Goal: Entertainment & Leisure: Consume media (video, audio)

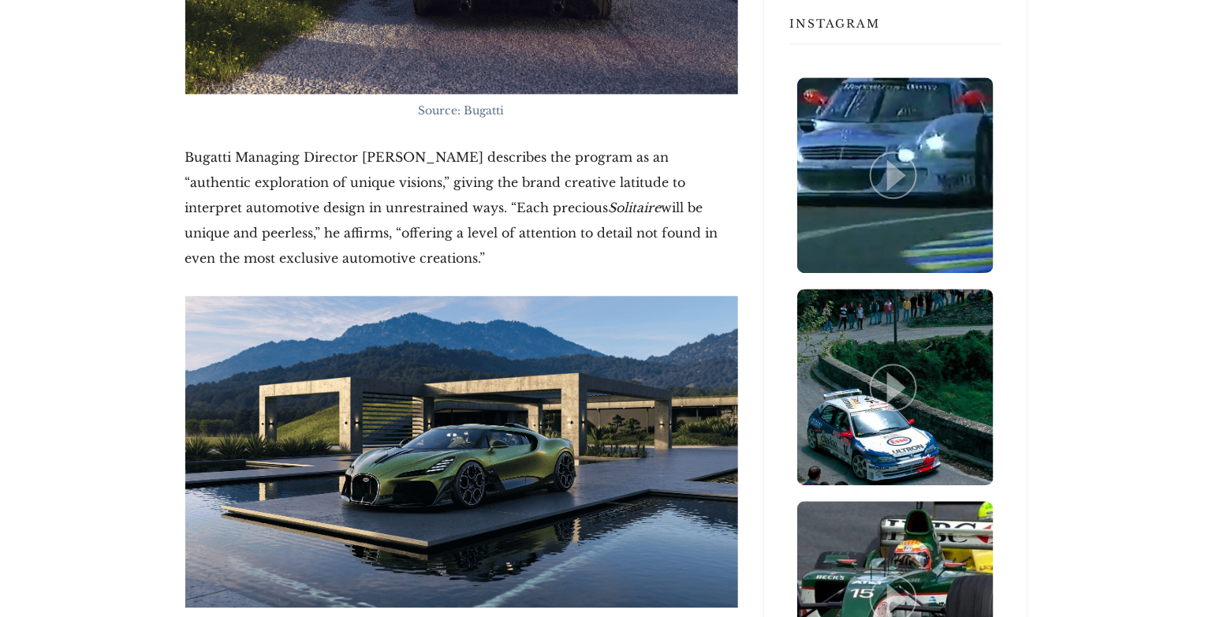
scroll to position [1446, 0]
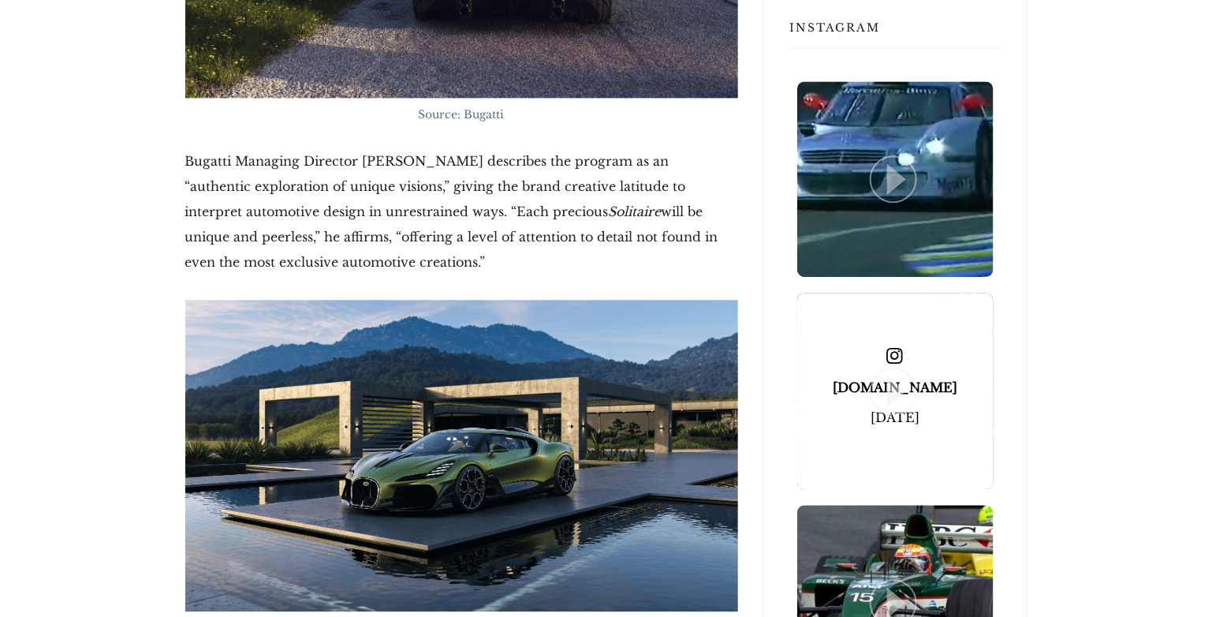
click at [898, 379] on icon at bounding box center [896, 391] width 19 height 32
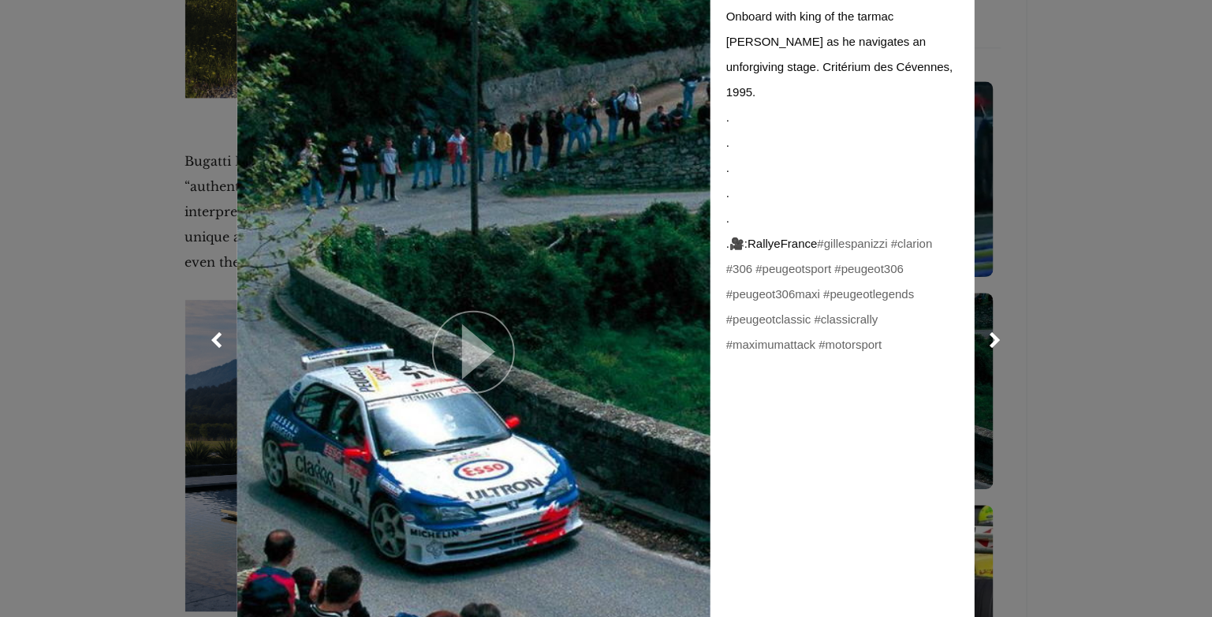
scroll to position [131, 0]
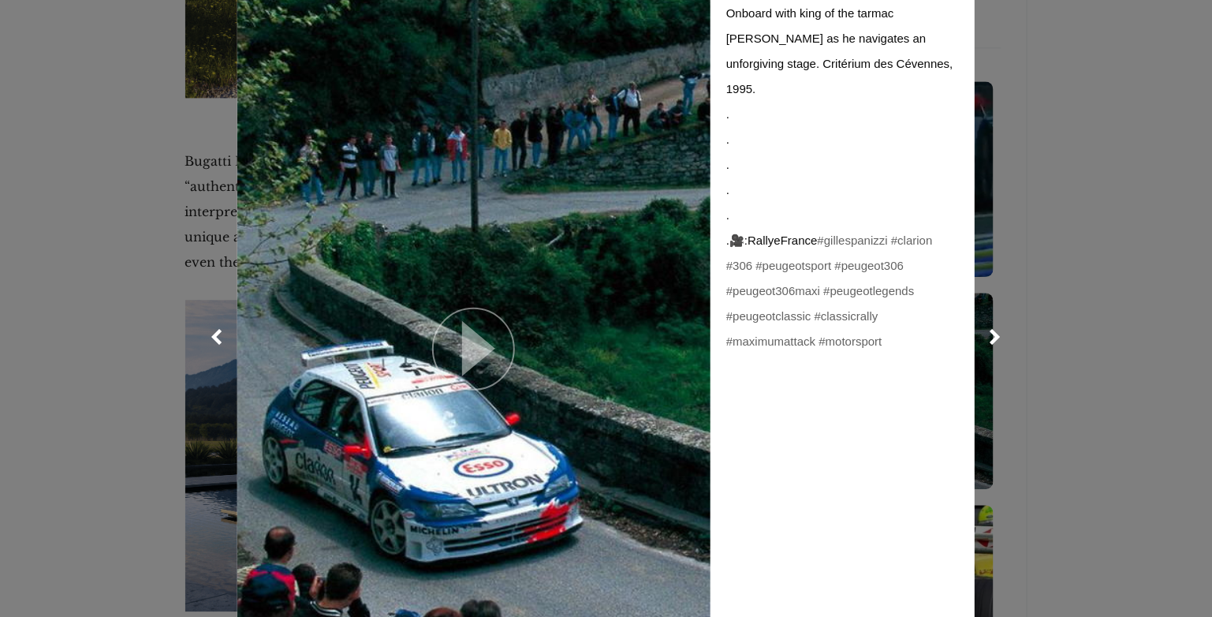
click at [468, 337] on icon at bounding box center [478, 348] width 33 height 55
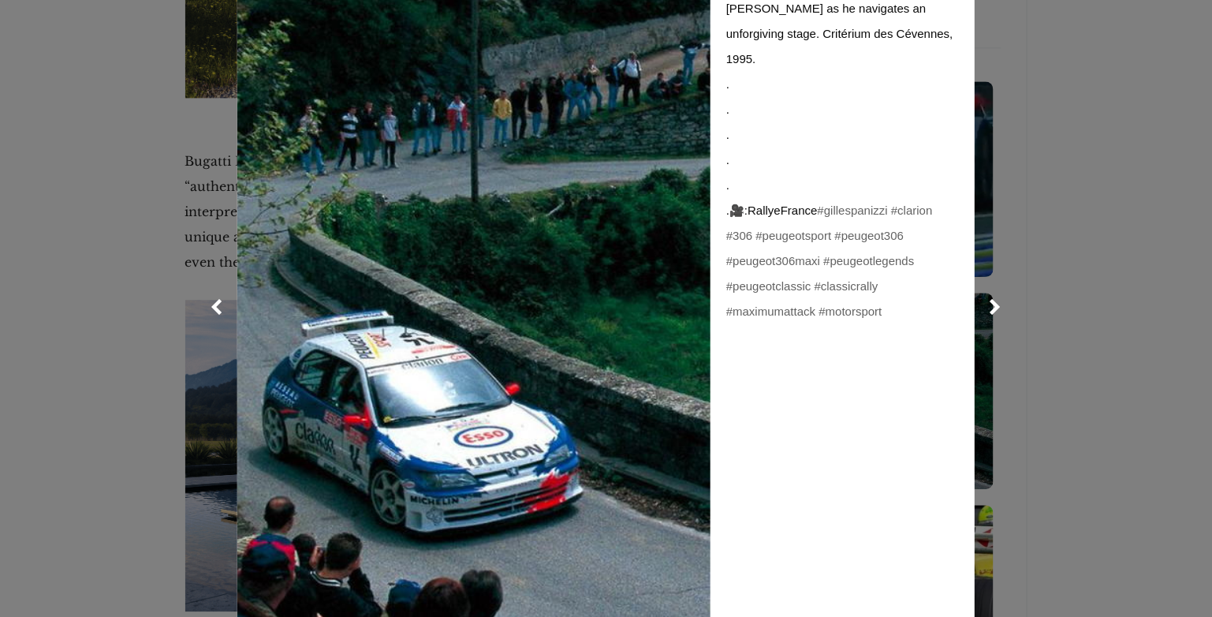
scroll to position [161, 0]
click at [204, 305] on link at bounding box center [216, 306] width 39 height 39
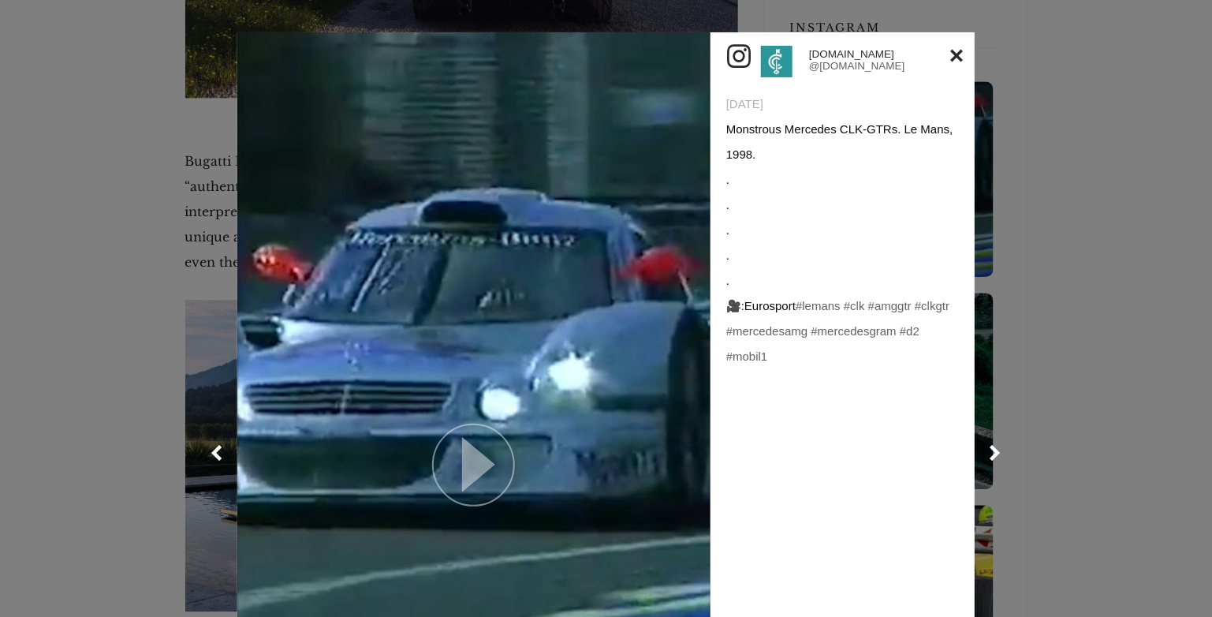
scroll to position [0, 0]
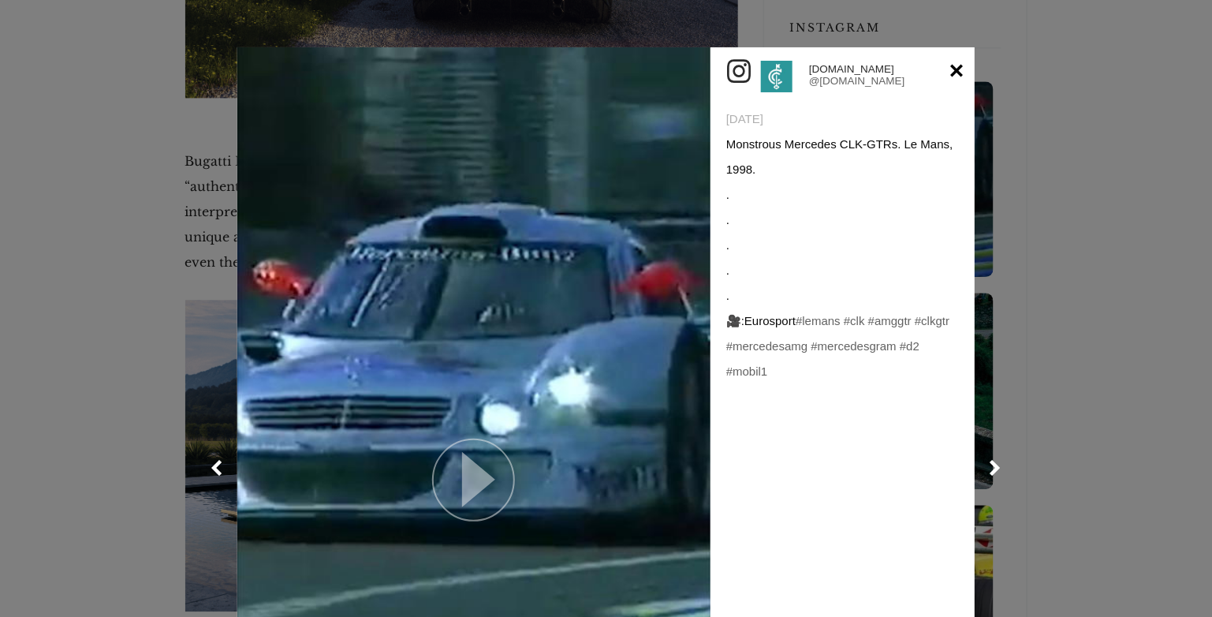
click at [957, 74] on link at bounding box center [956, 70] width 13 height 25
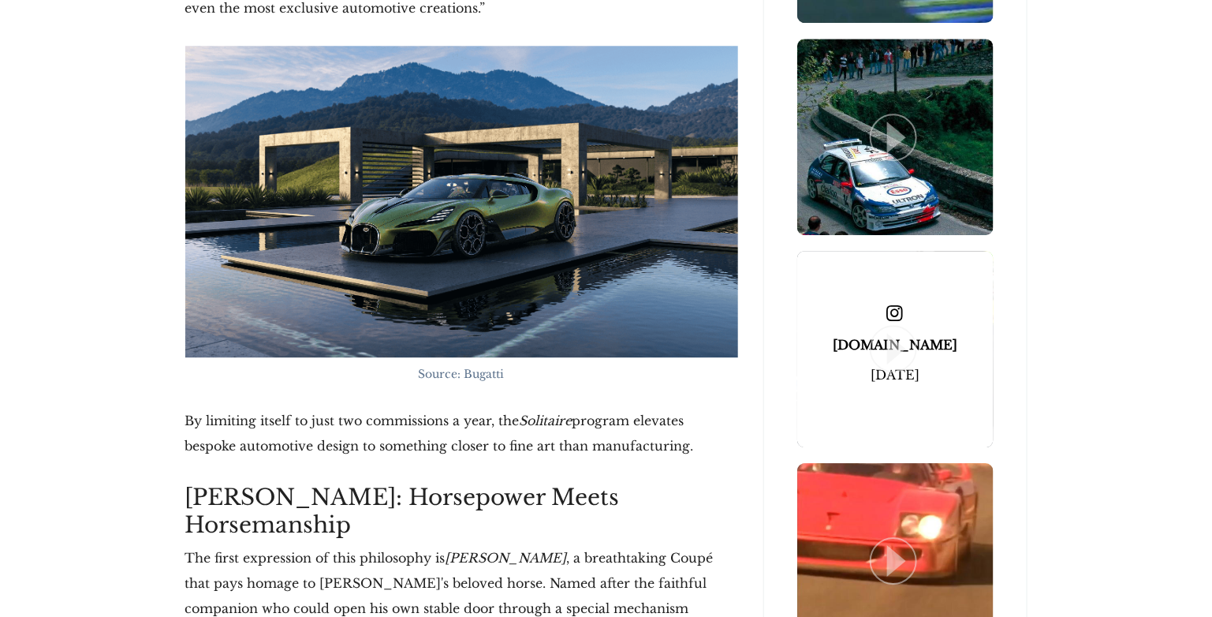
scroll to position [1708, 0]
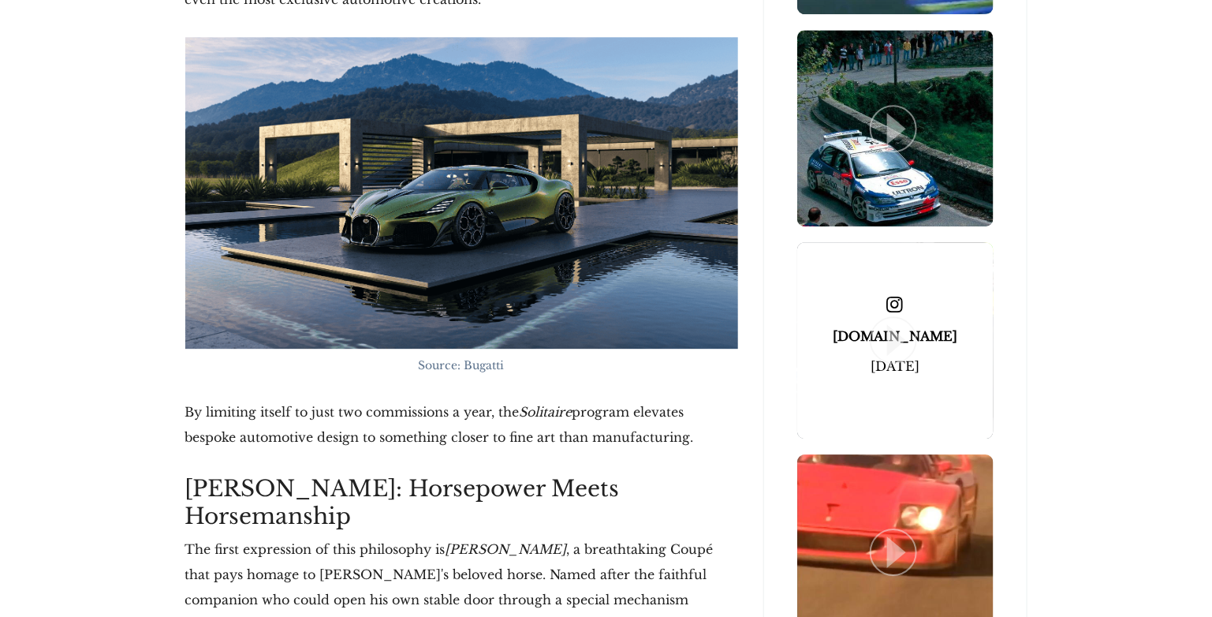
click at [896, 330] on icon at bounding box center [896, 340] width 19 height 32
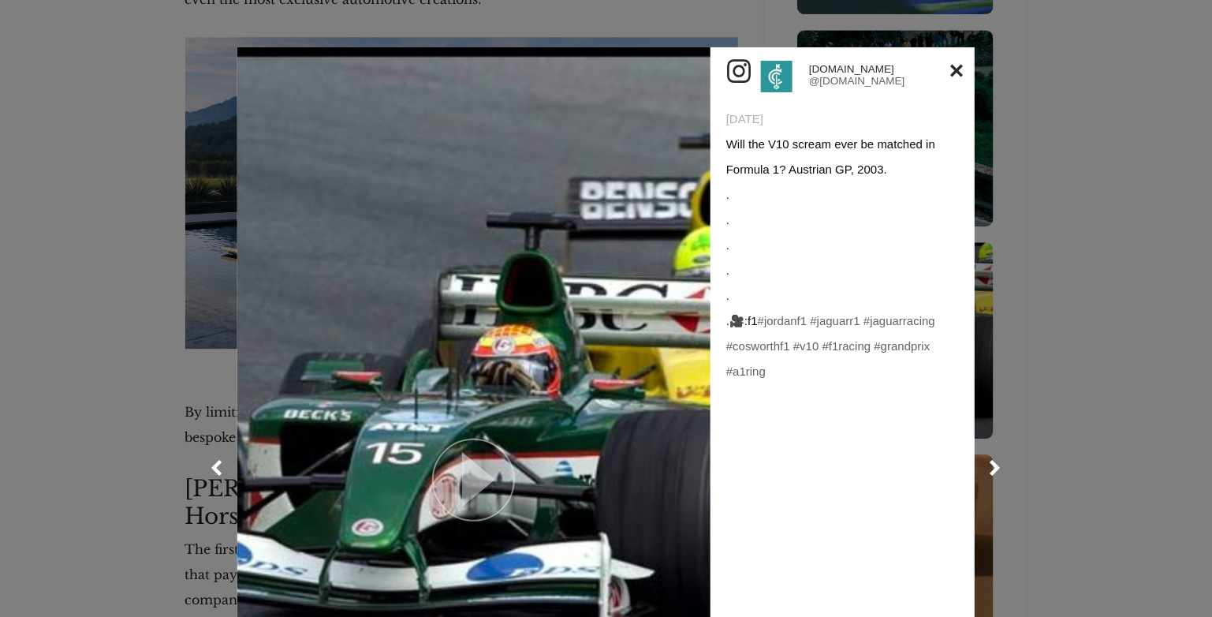
click at [509, 365] on link at bounding box center [473, 467] width 473 height 841
click at [959, 64] on div "[DOMAIN_NAME] @[DOMAIN_NAME] [DATE] Will the V10 scream ever be matched in Form…" at bounding box center [843, 467] width 264 height 841
click at [950, 71] on link at bounding box center [956, 70] width 13 height 25
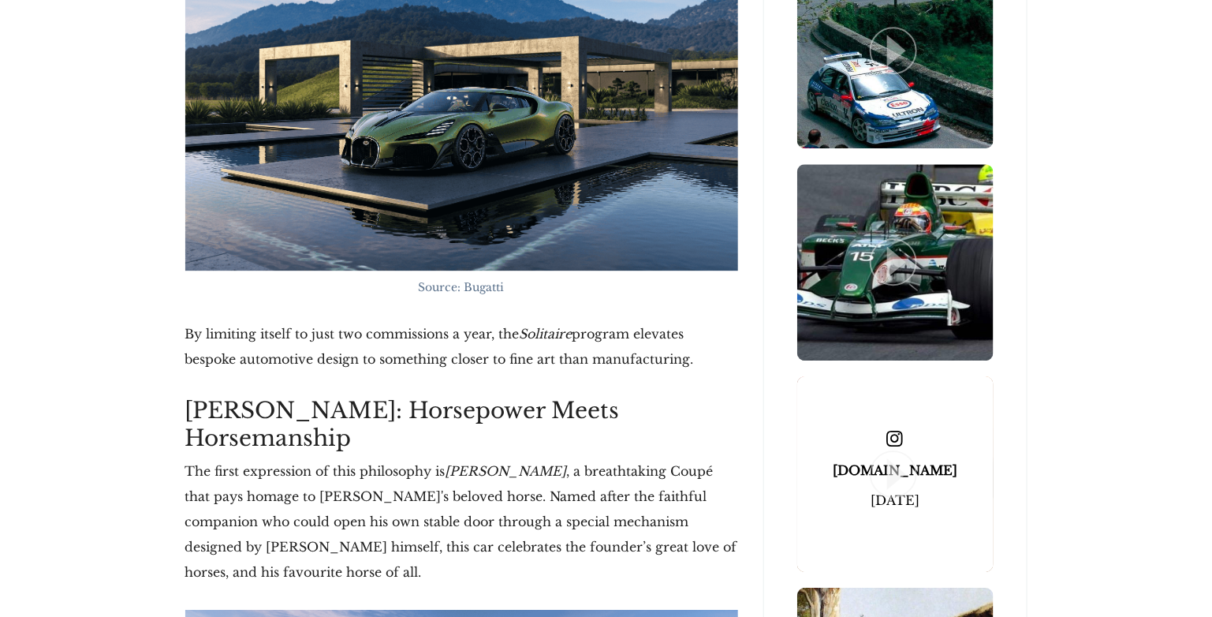
scroll to position [1840, 0]
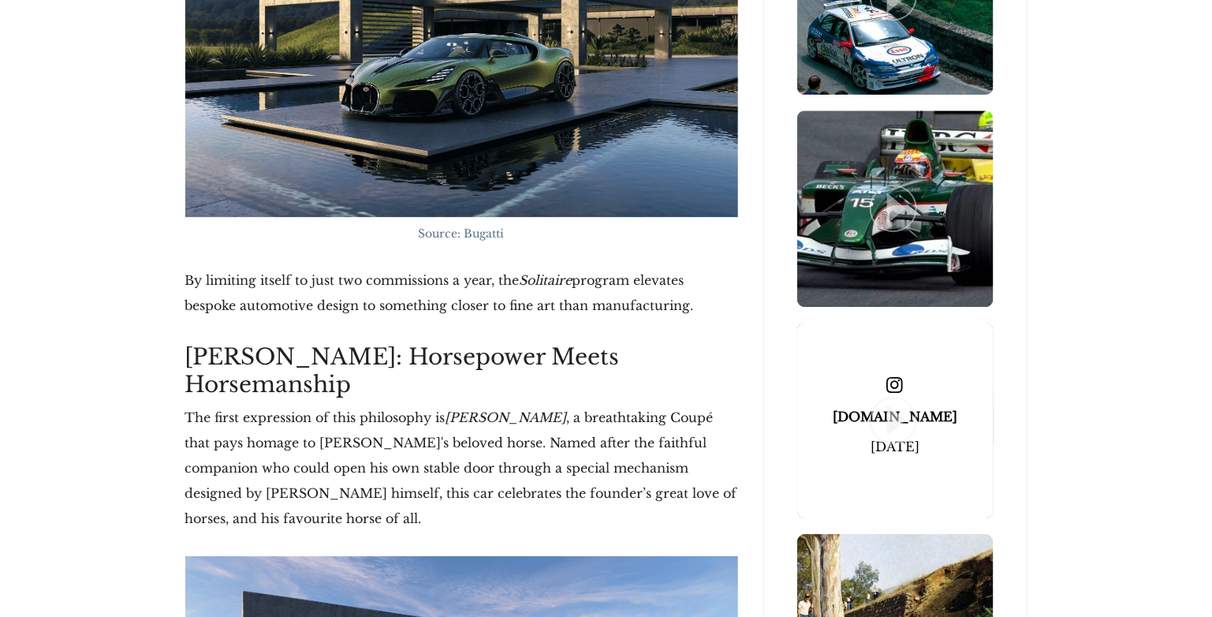
click at [894, 409] on icon at bounding box center [896, 421] width 19 height 32
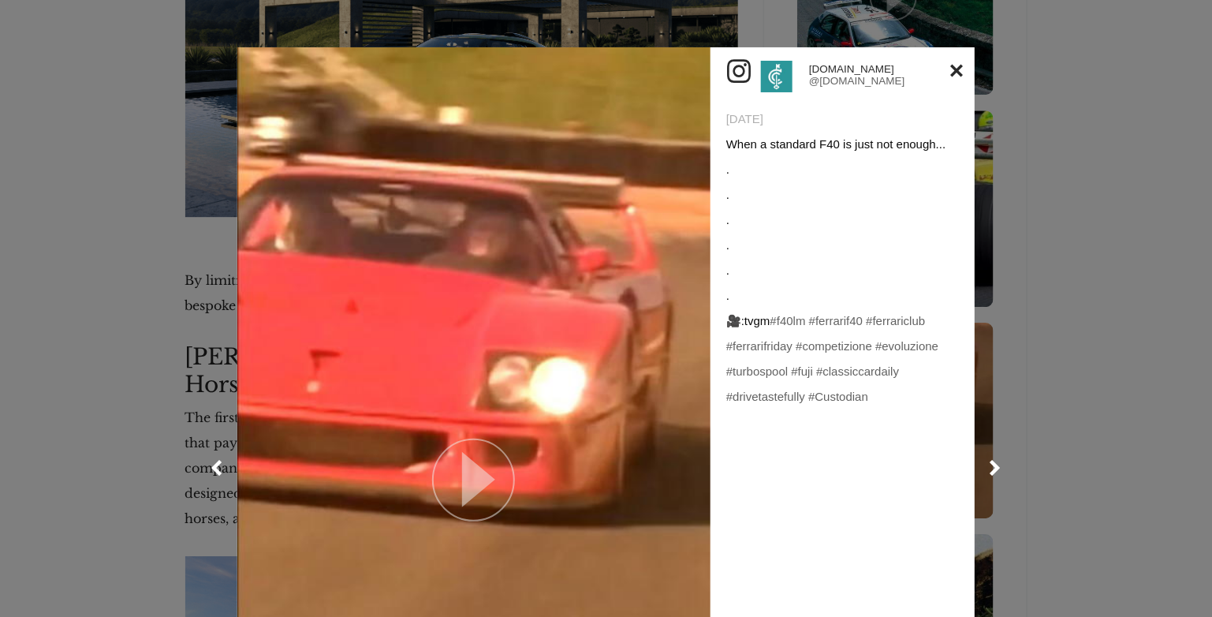
click at [462, 472] on icon at bounding box center [478, 479] width 33 height 55
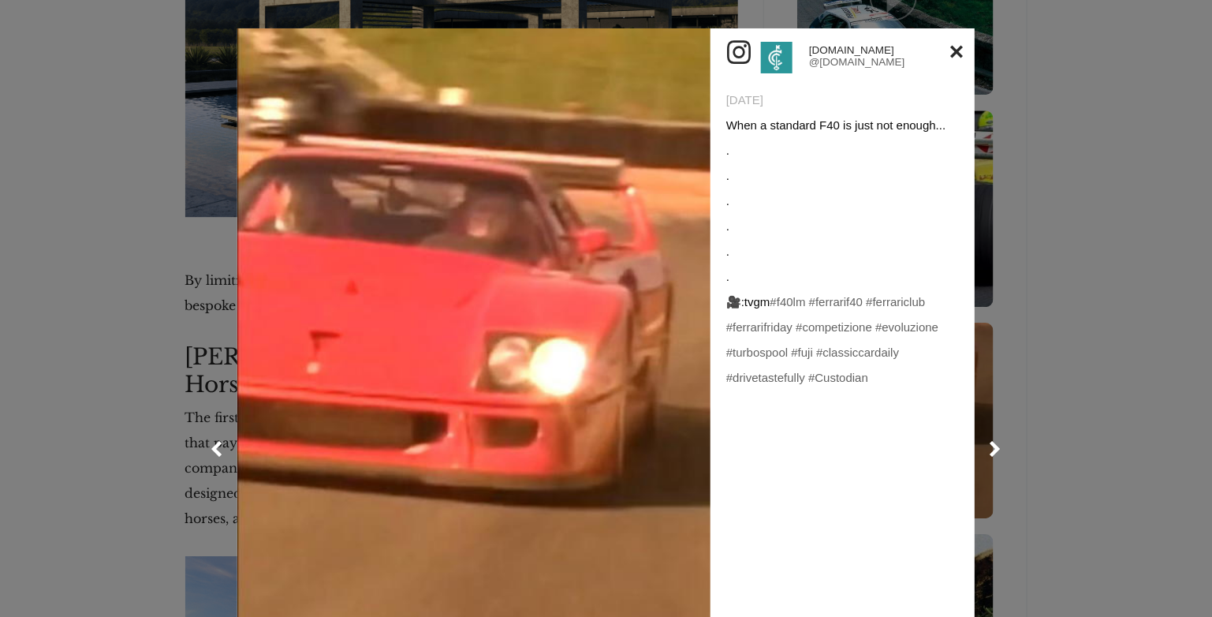
scroll to position [0, 0]
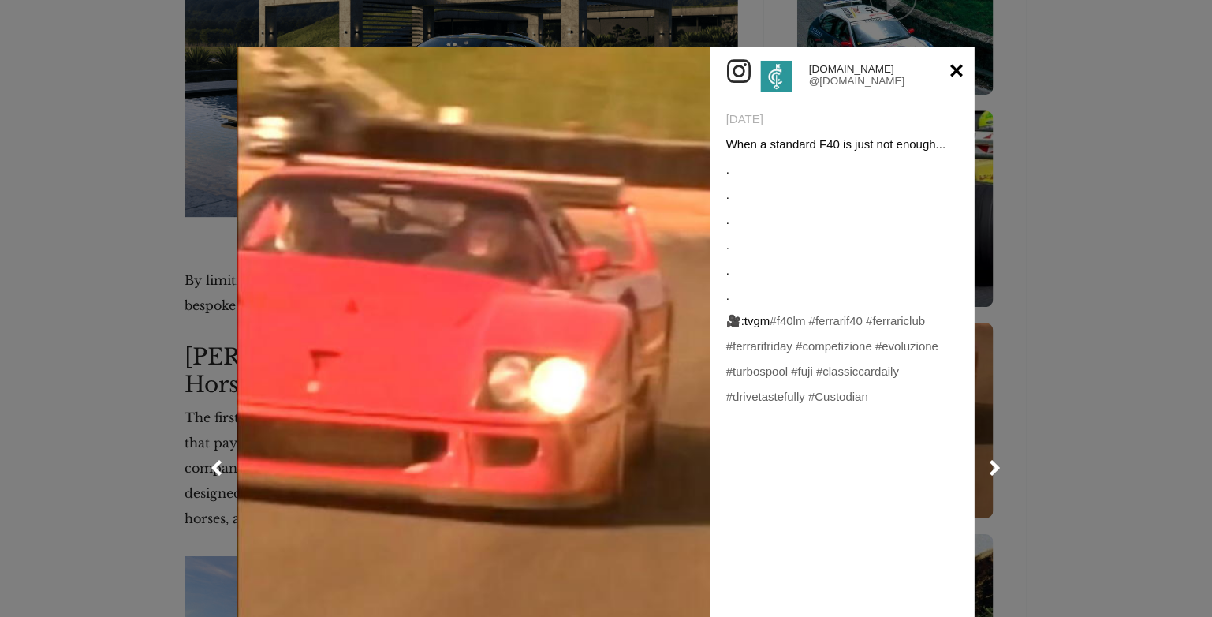
click at [952, 70] on link at bounding box center [956, 70] width 13 height 25
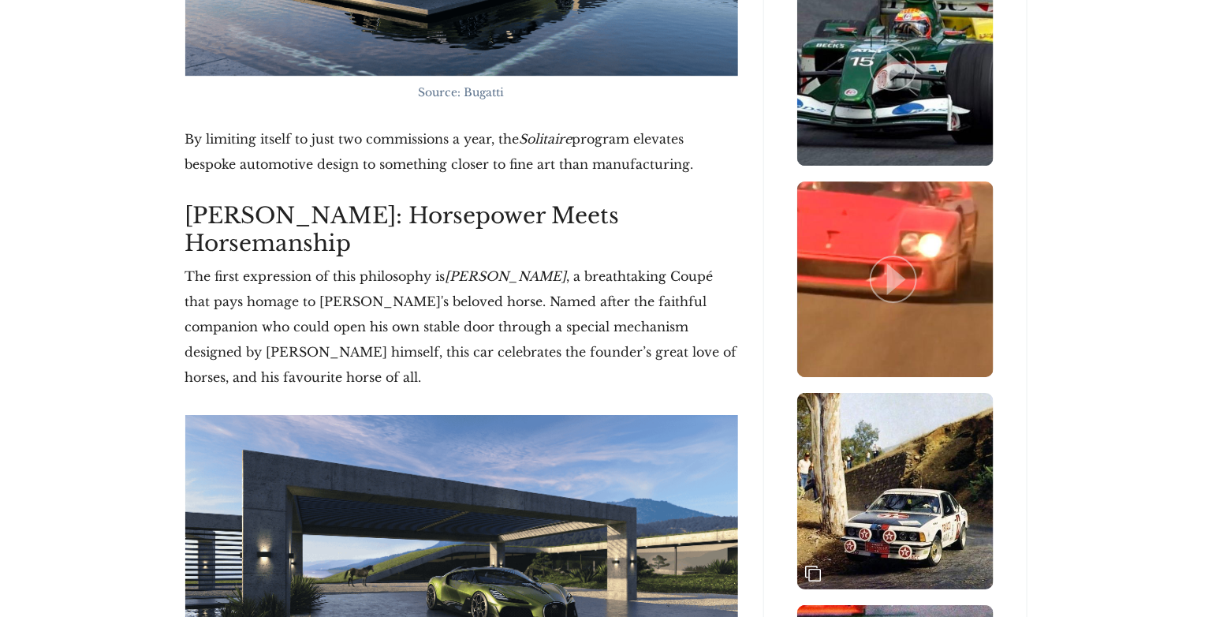
scroll to position [1998, 0]
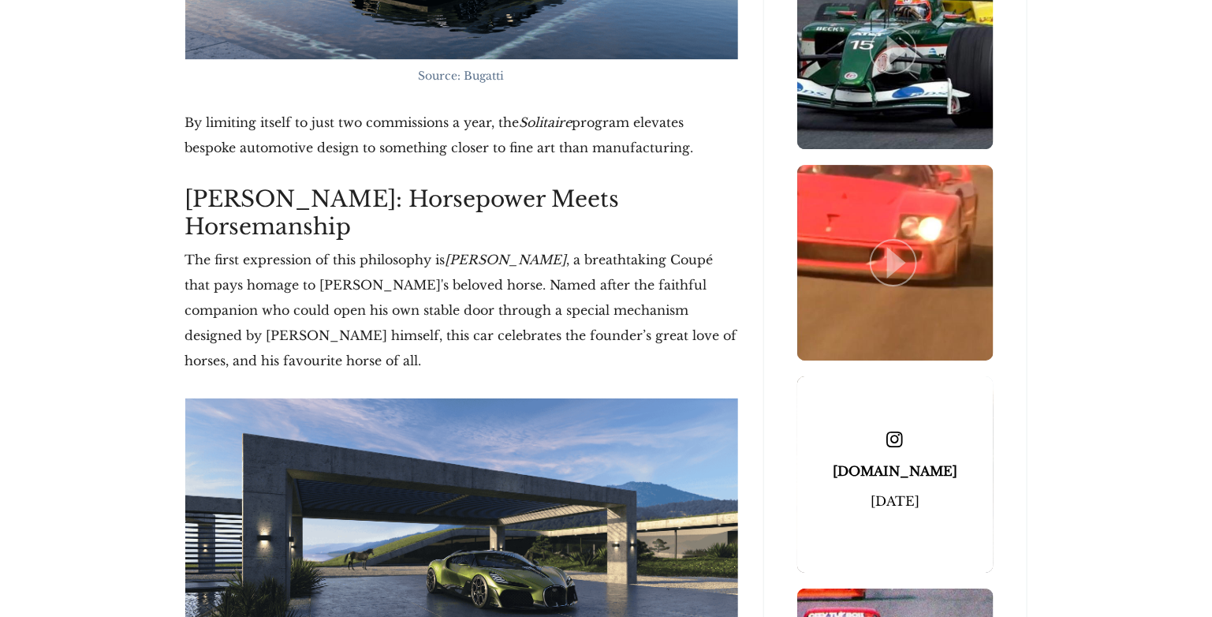
click at [892, 496] on div "[DATE]" at bounding box center [895, 500] width 196 height 25
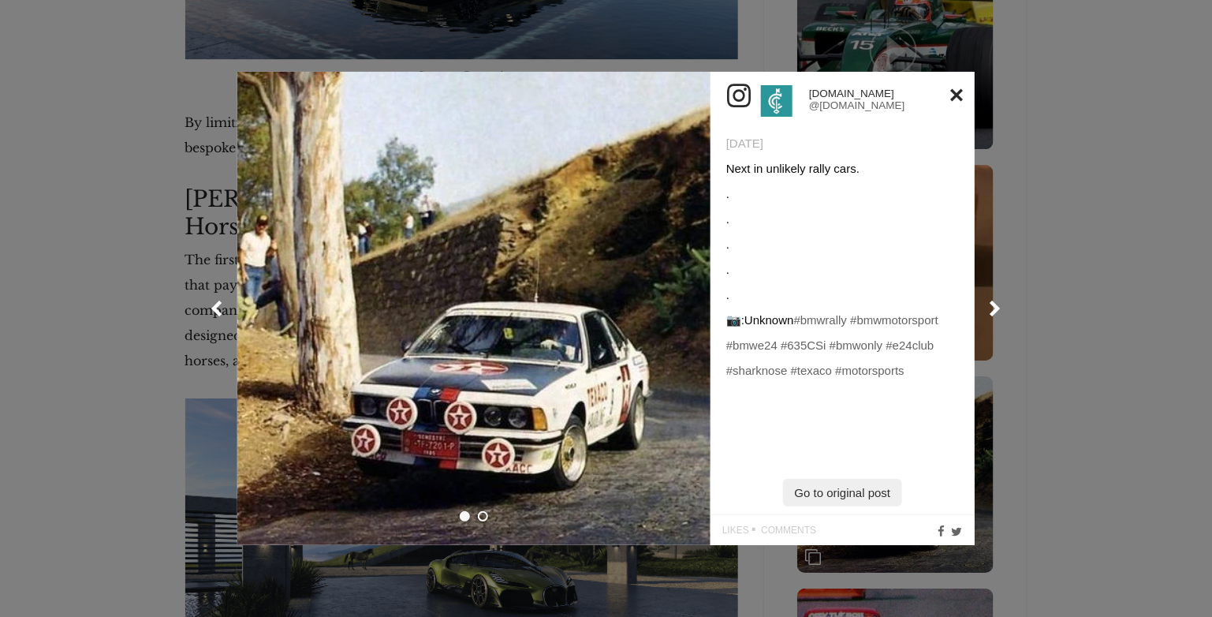
click at [471, 350] on img at bounding box center [473, 308] width 473 height 473
click at [457, 424] on img at bounding box center [473, 308] width 473 height 473
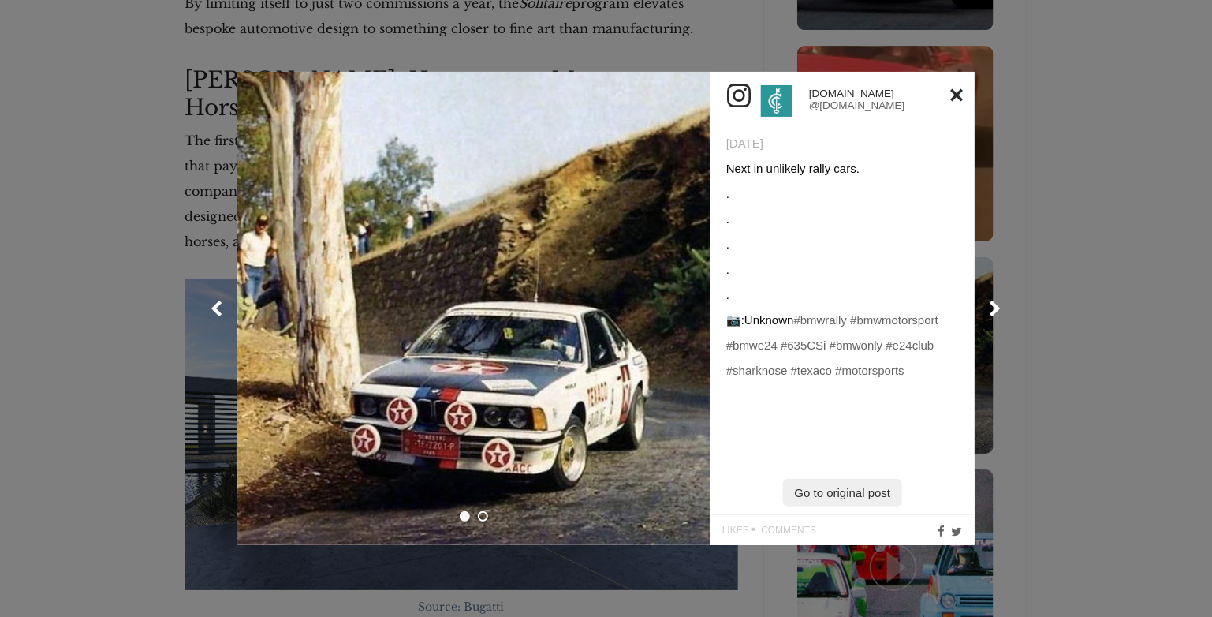
scroll to position [2156, 0]
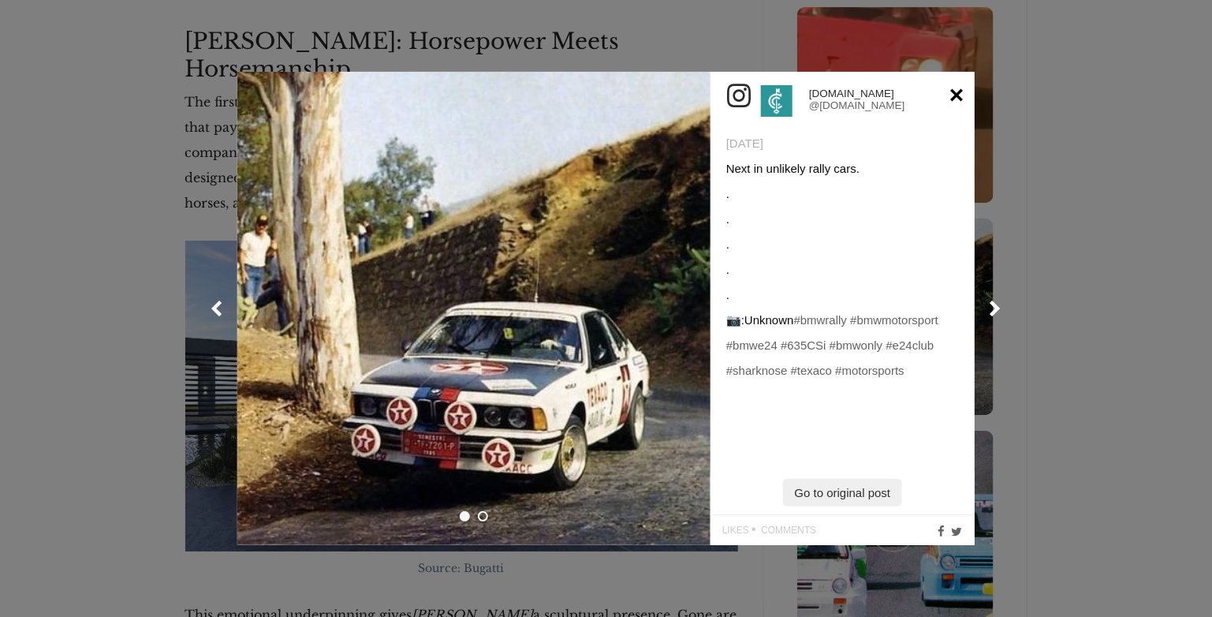
click at [958, 89] on link at bounding box center [956, 94] width 13 height 25
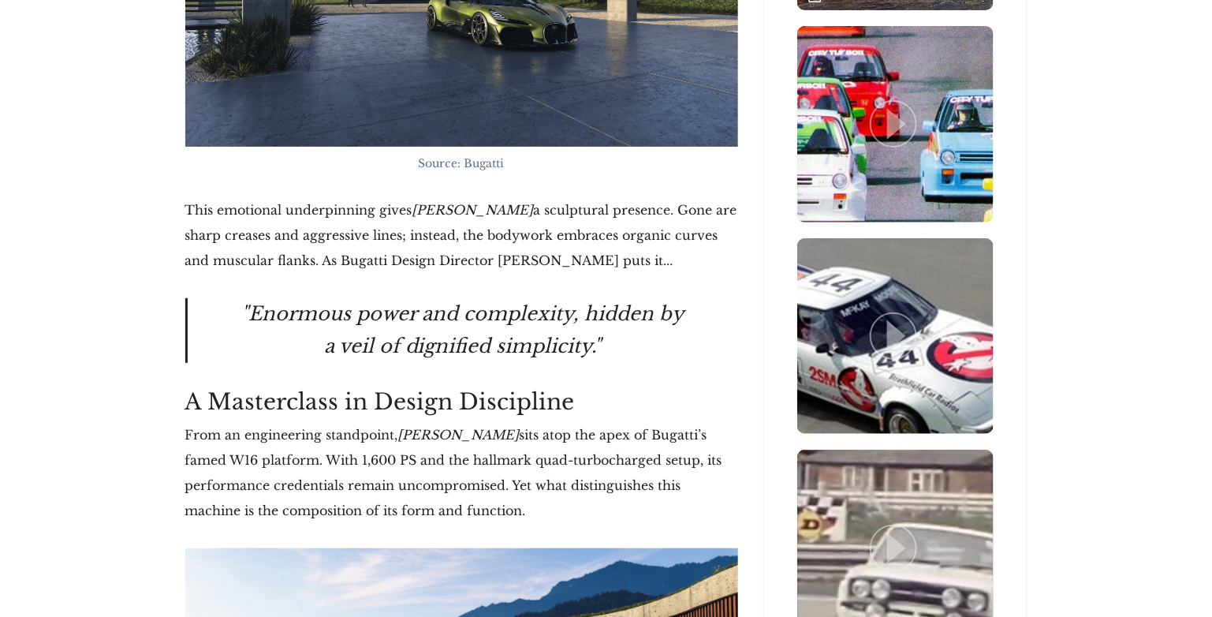
scroll to position [2655, 0]
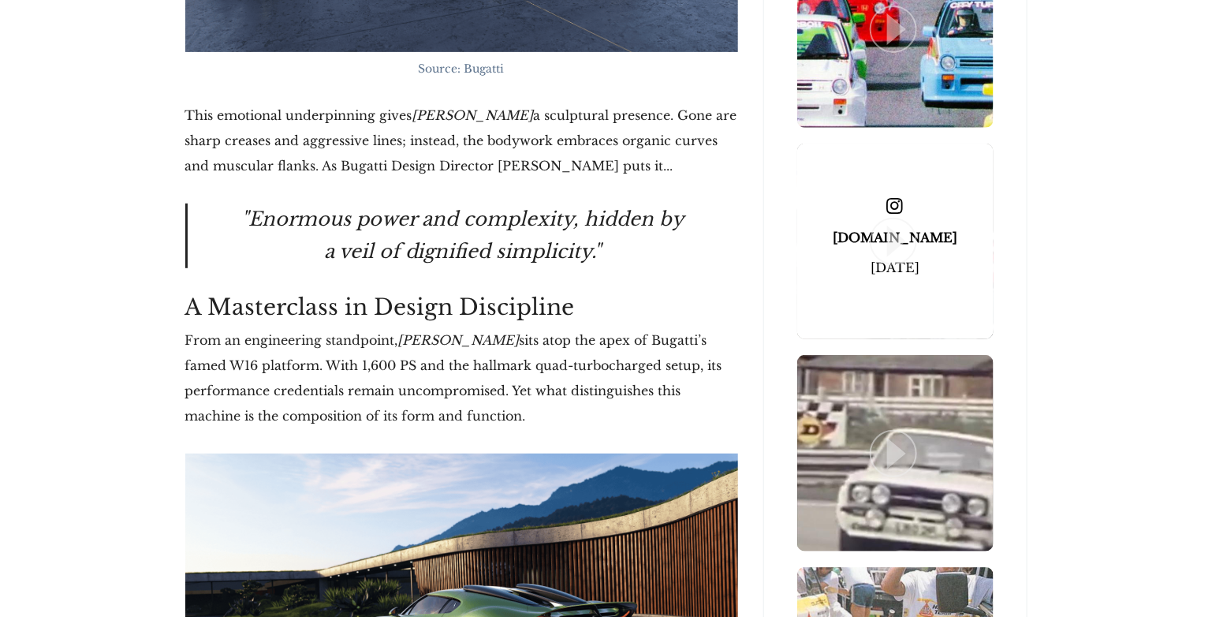
click at [900, 230] on icon at bounding box center [896, 242] width 19 height 32
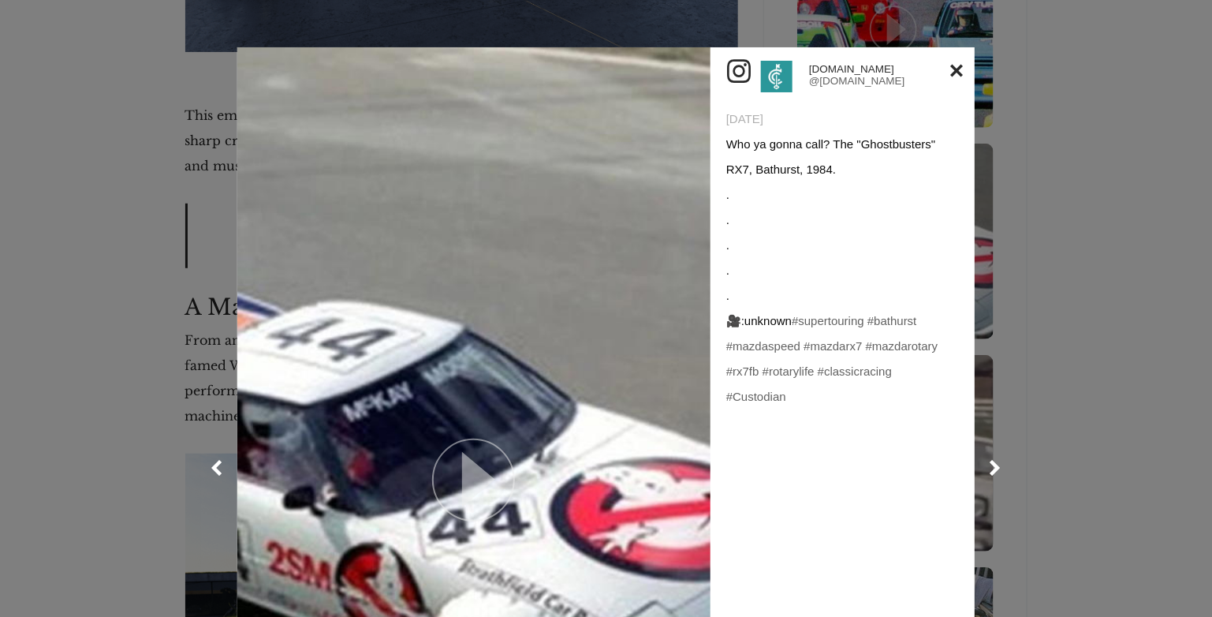
click at [462, 472] on icon at bounding box center [478, 479] width 33 height 55
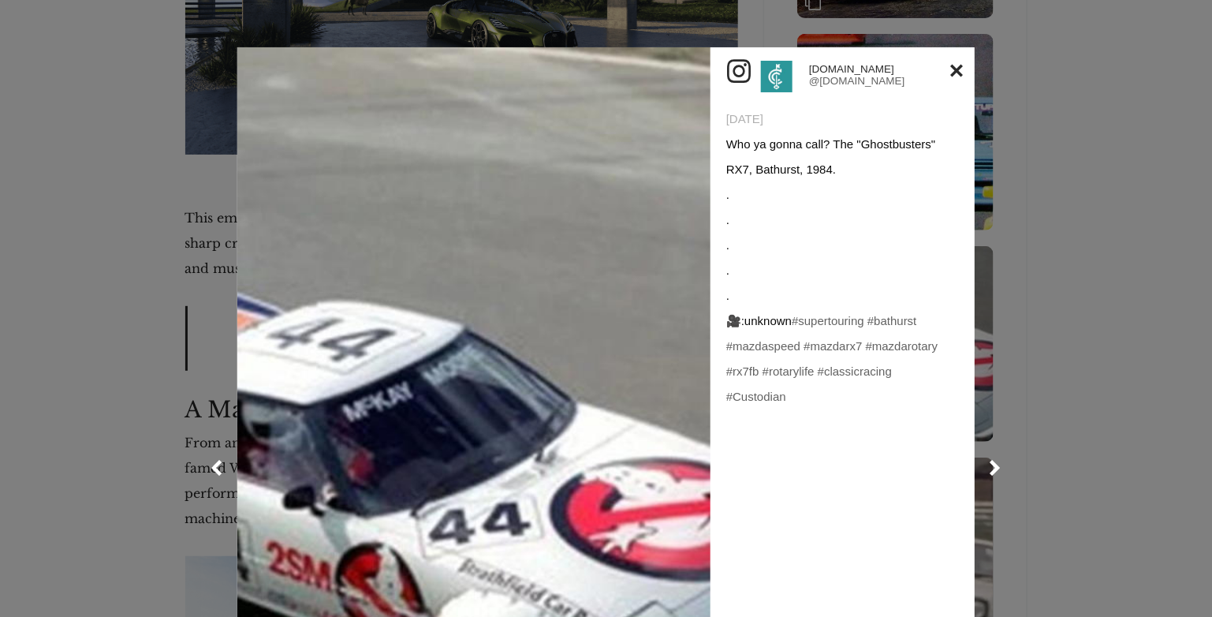
scroll to position [2550, 0]
click at [953, 62] on link at bounding box center [956, 70] width 13 height 25
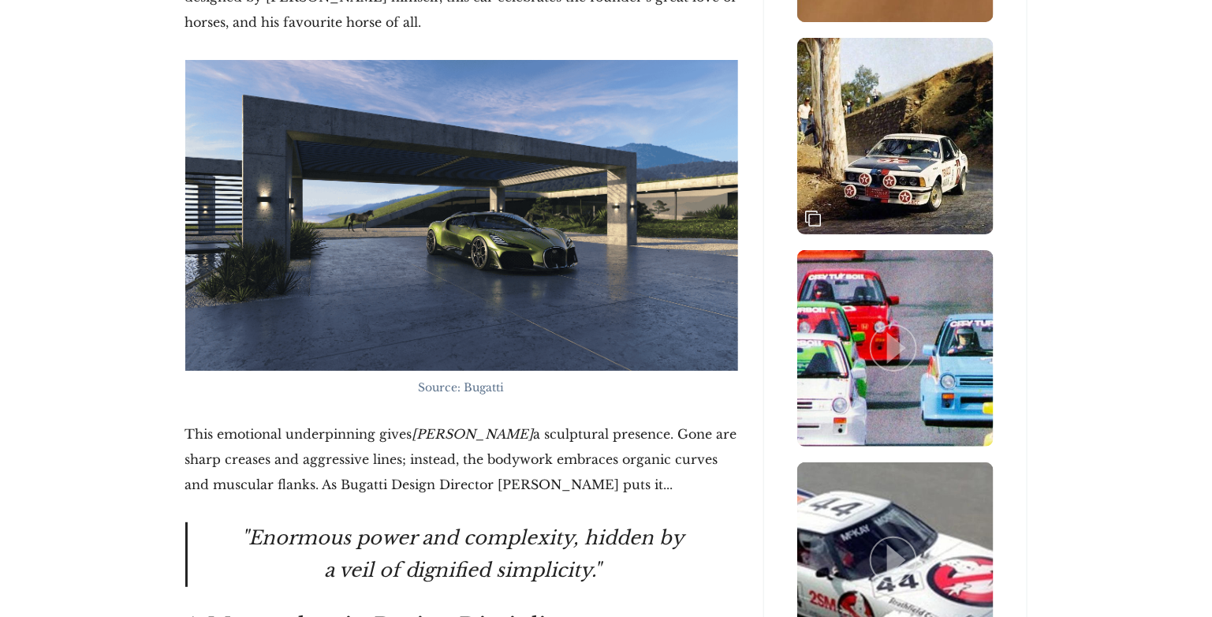
scroll to position [2260, 0]
